Goal: Task Accomplishment & Management: Use online tool/utility

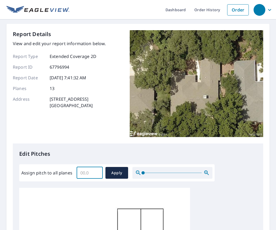
click at [88, 170] on input "Assign pitch to all planes" at bounding box center [90, 172] width 26 height 15
type input "8"
click at [127, 170] on button "Apply" at bounding box center [116, 173] width 23 height 12
type input "8"
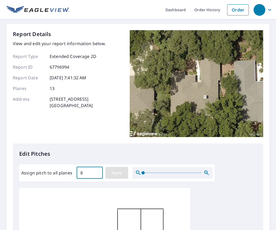
type input "8"
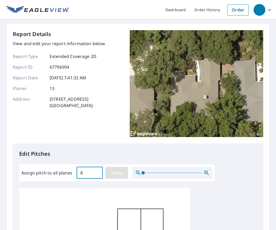
type input "8"
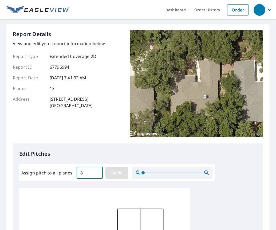
type input "8"
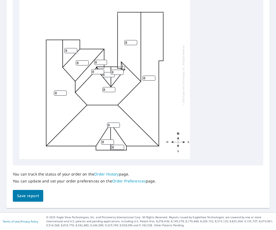
scroll to position [5, 0]
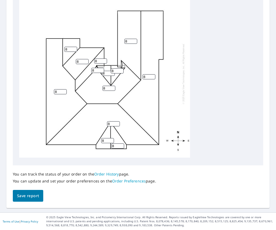
click at [34, 197] on span "Save report" at bounding box center [28, 196] width 22 height 7
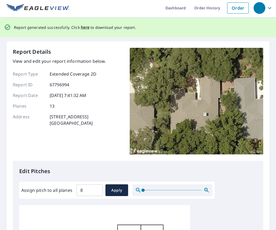
scroll to position [0, 0]
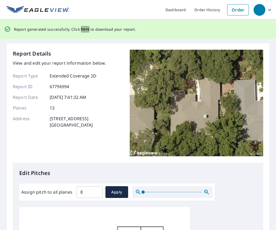
click at [81, 29] on span "here" at bounding box center [85, 29] width 9 height 7
